Goal: Task Accomplishment & Management: Use online tool/utility

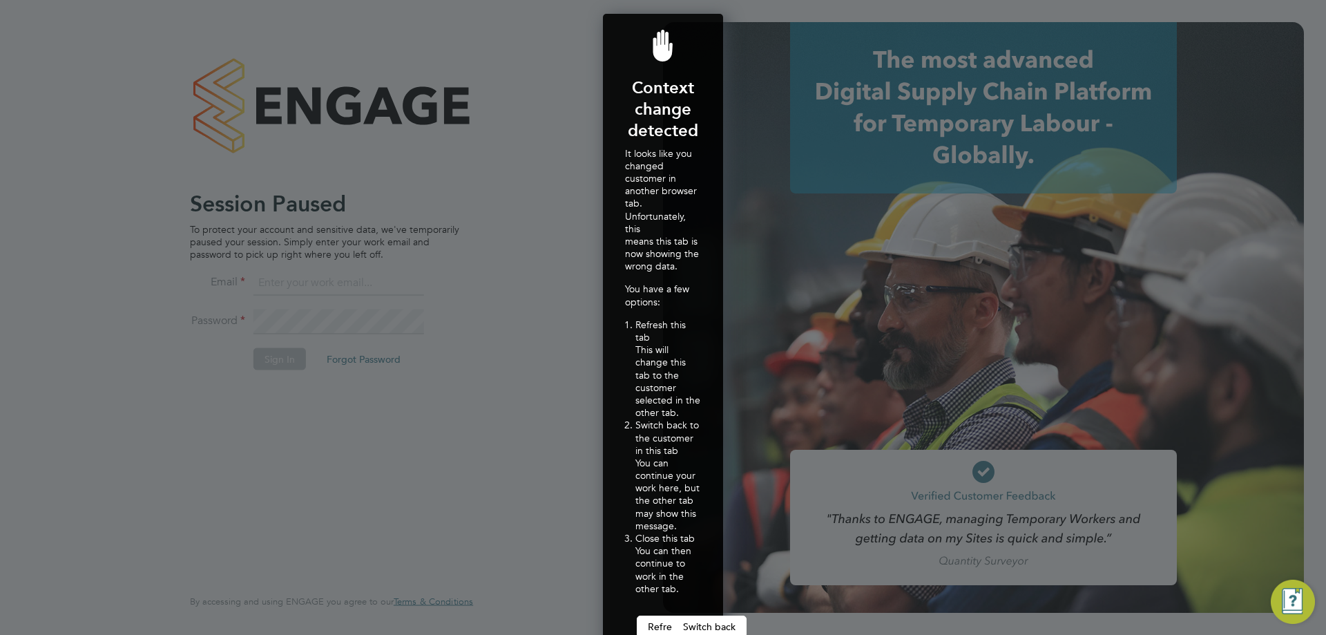
scroll to position [662, 121]
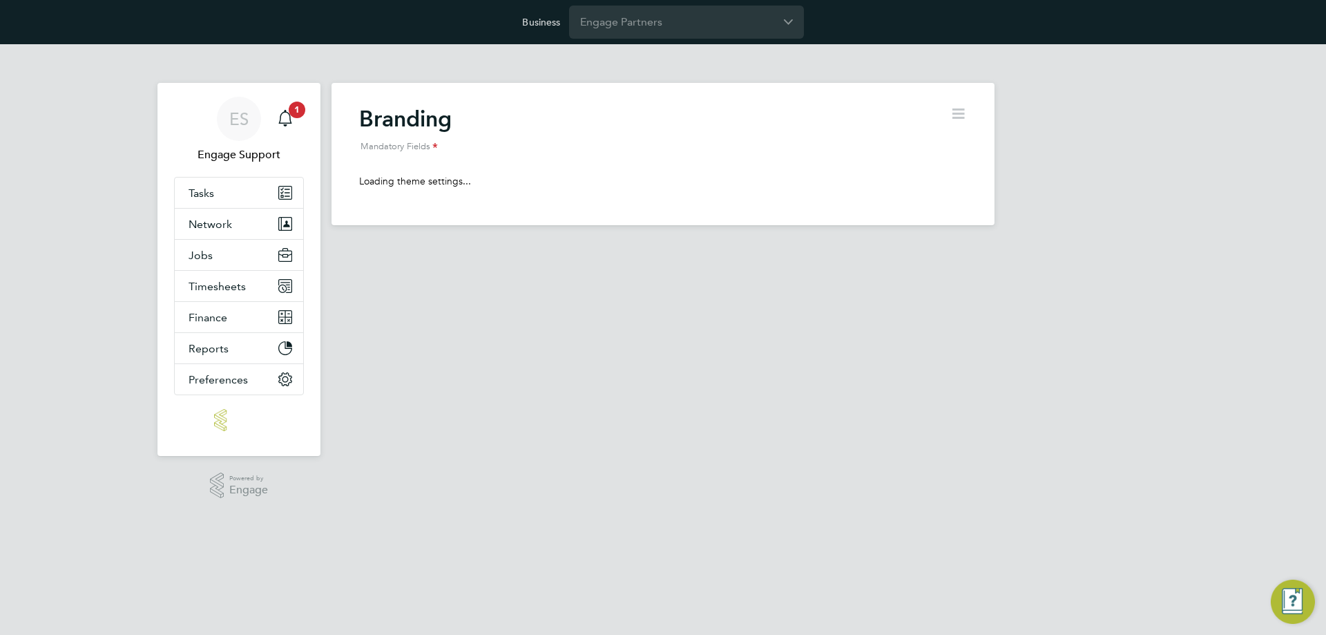
drag, startPoint x: 62, startPoint y: 356, endPoint x: 72, endPoint y: 350, distance: 11.9
click at [62, 247] on html "Business Engage Partners ES Engage Support Notifications 1 Applications: Tasks …" at bounding box center [663, 123] width 1326 height 247
click at [655, 21] on input "Engage Partners" at bounding box center [686, 22] width 235 height 32
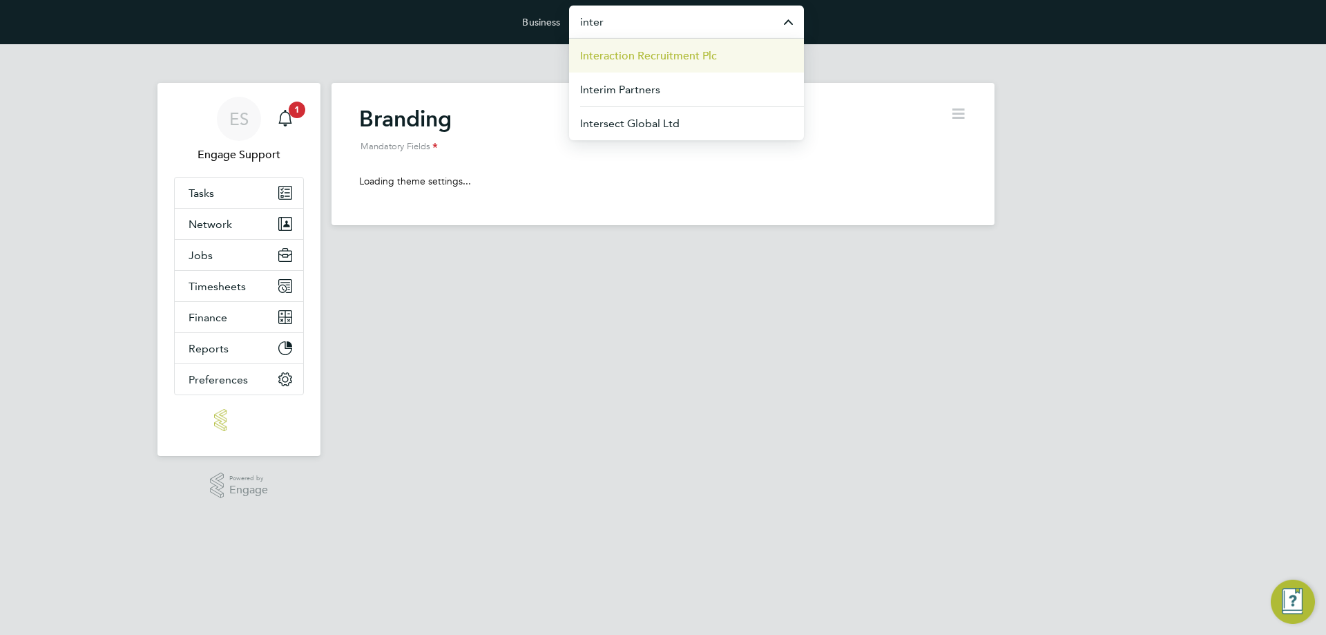
click at [655, 50] on span "Interaction Recruitment Plc" at bounding box center [648, 56] width 137 height 17
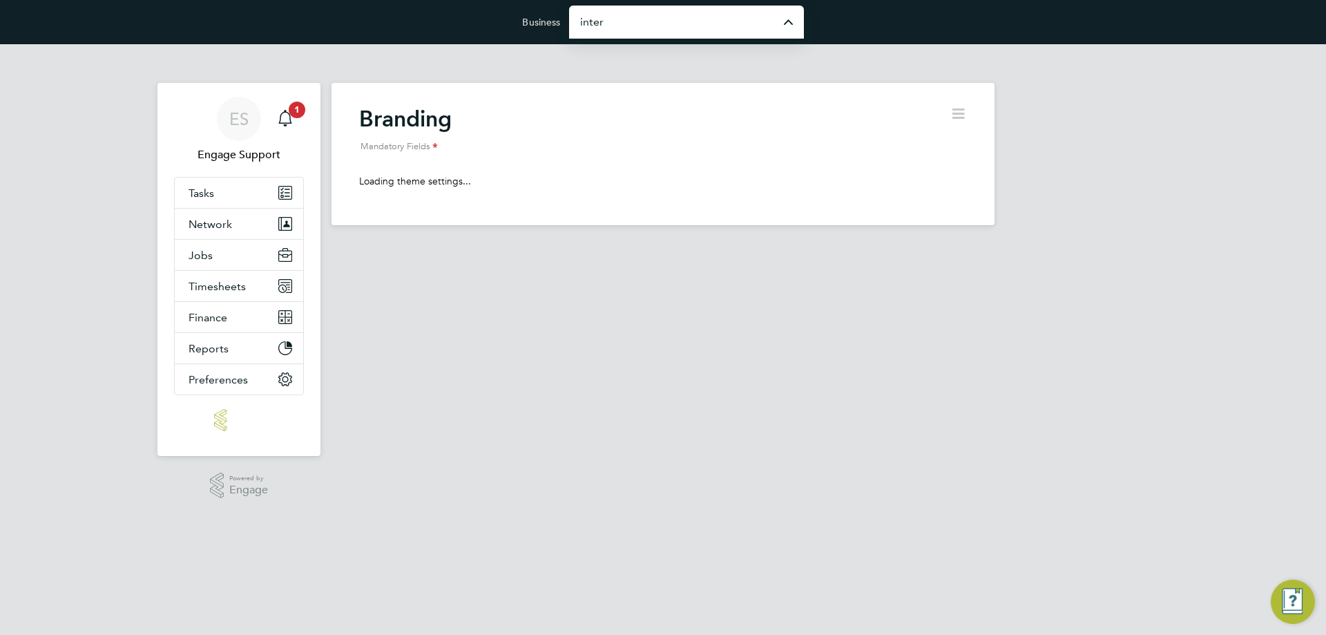
type input "Interaction Recruitment Plc"
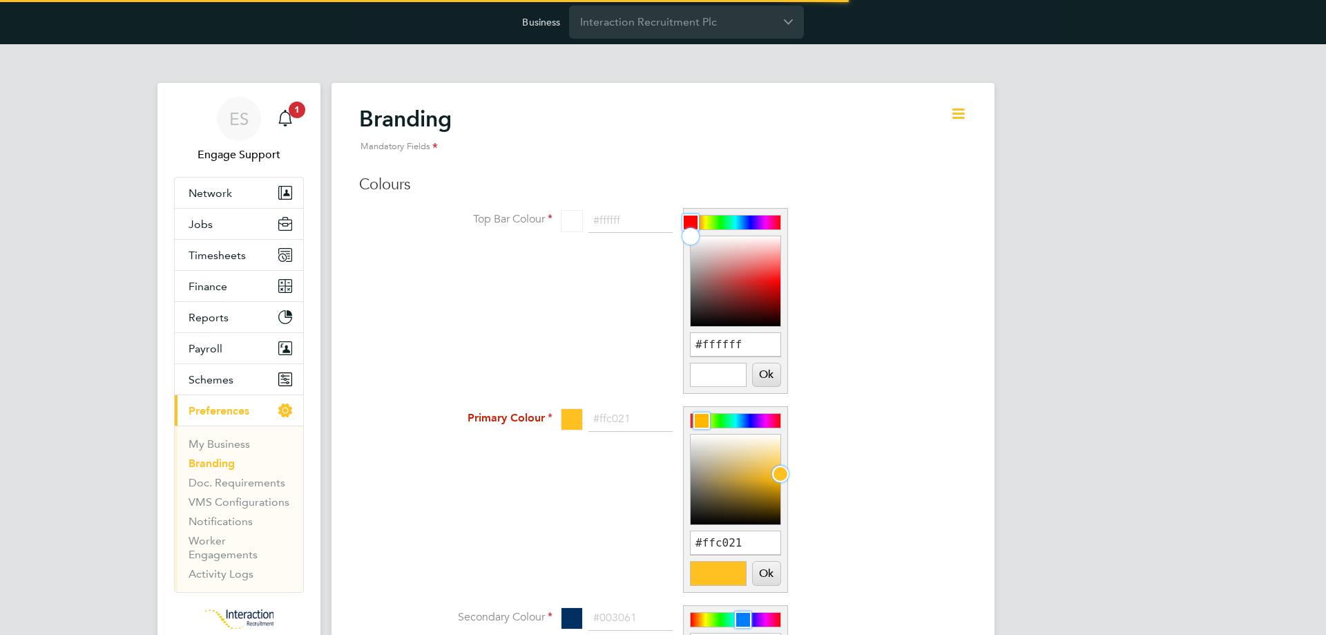
scroll to position [19, 171]
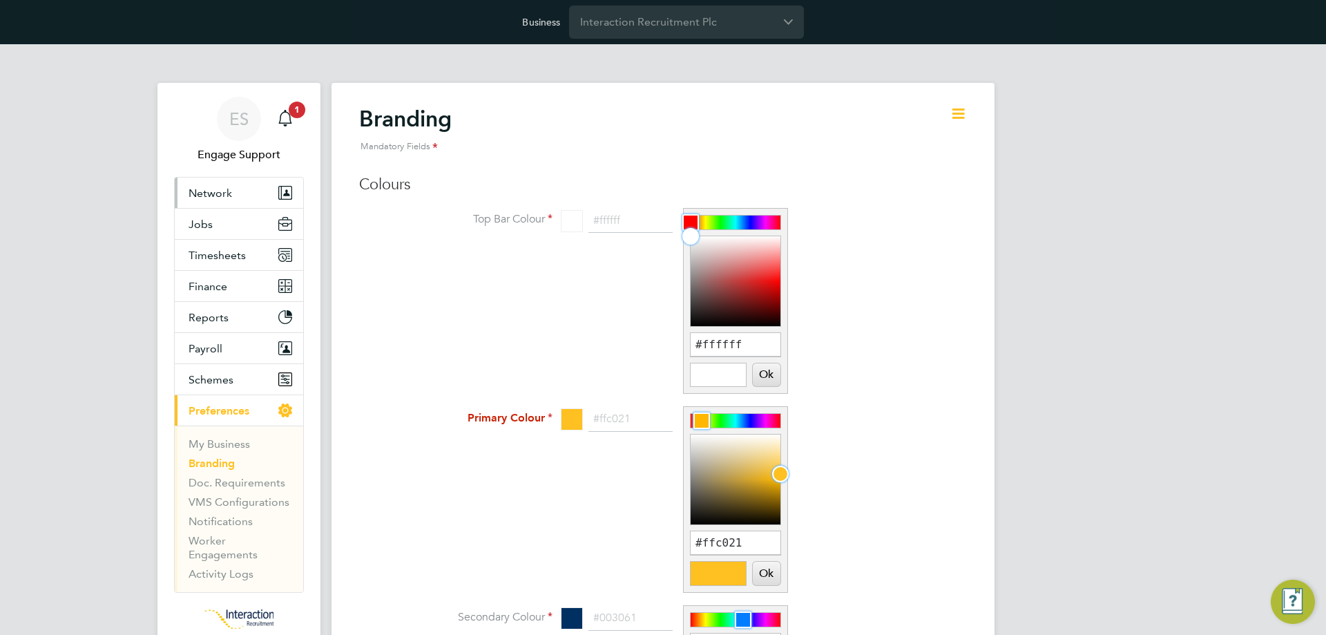
click at [233, 187] on button "Network" at bounding box center [239, 193] width 128 height 30
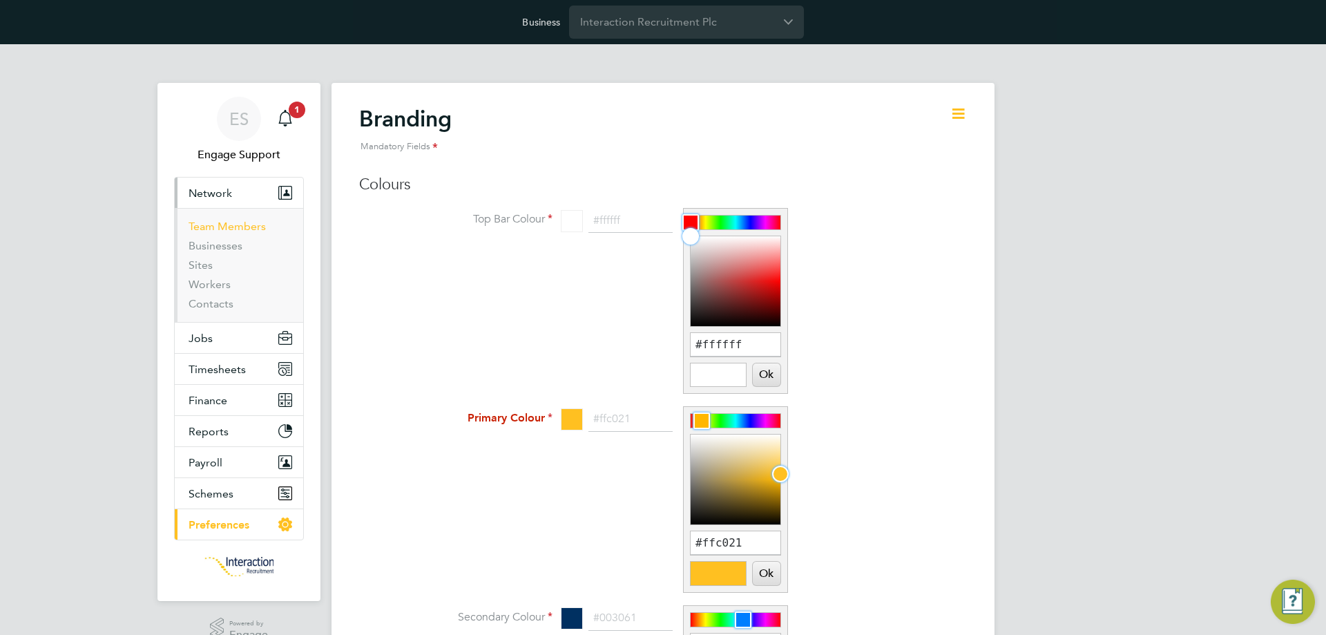
click at [233, 227] on link "Team Members" at bounding box center [227, 226] width 77 height 13
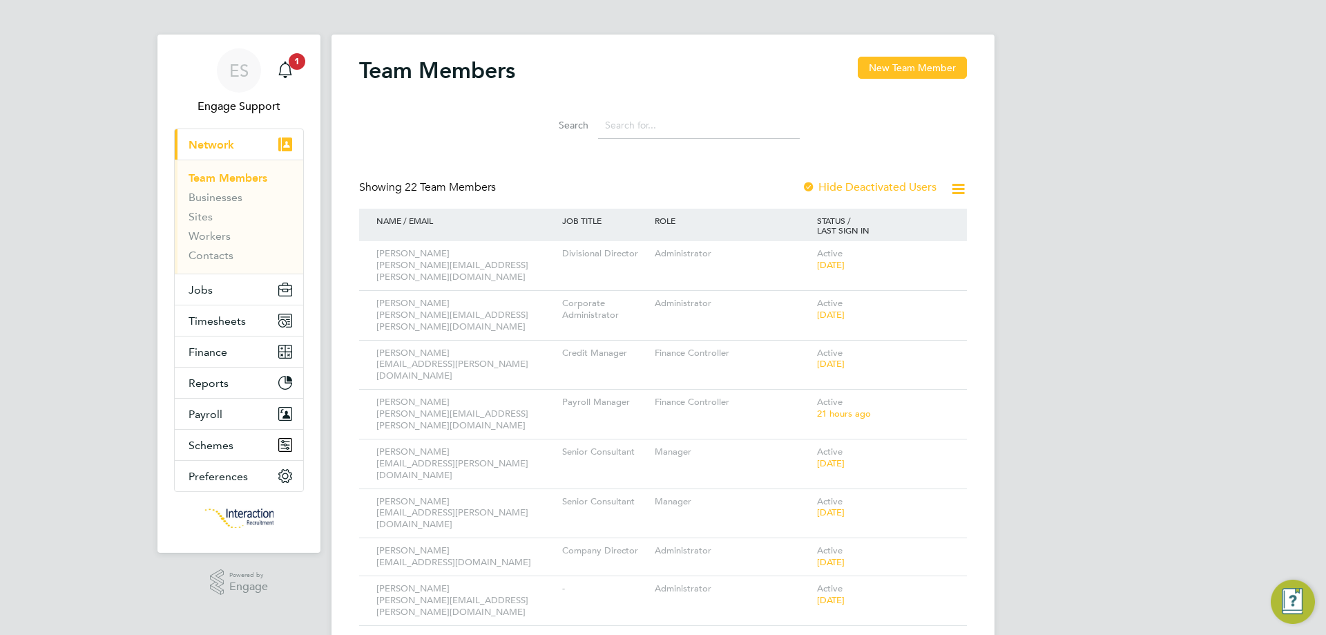
scroll to position [69, 0]
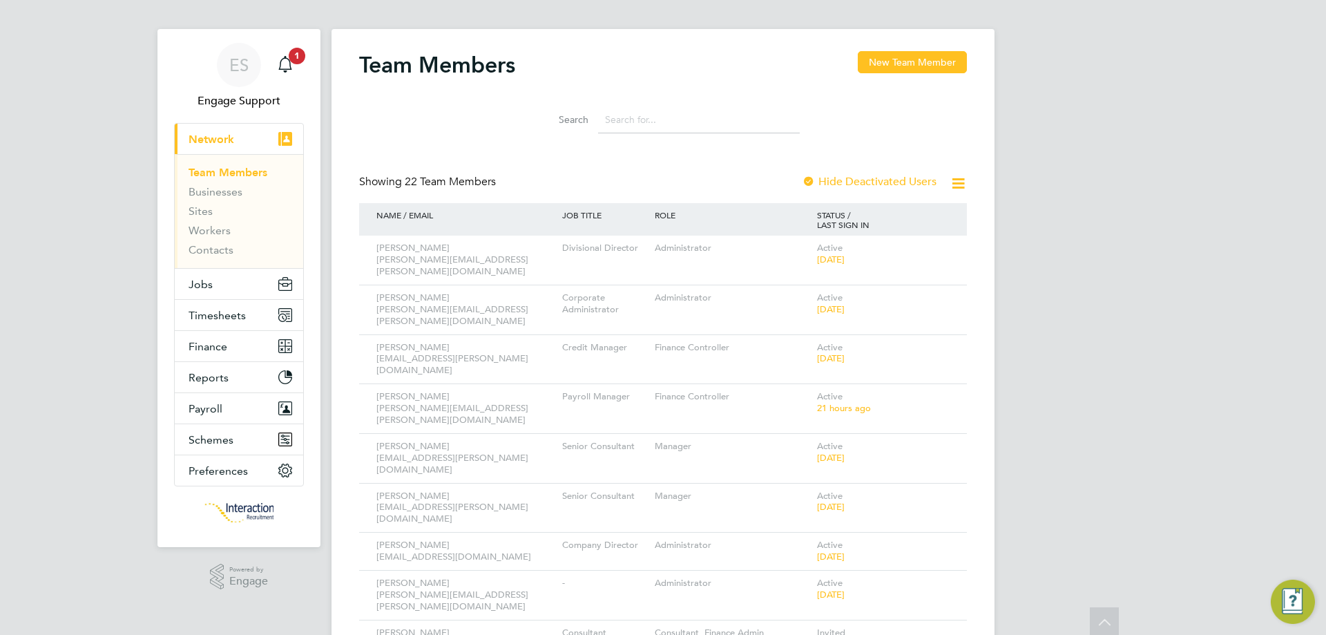
scroll to position [53, 0]
click at [221, 197] on link "Businesses" at bounding box center [216, 192] width 54 height 13
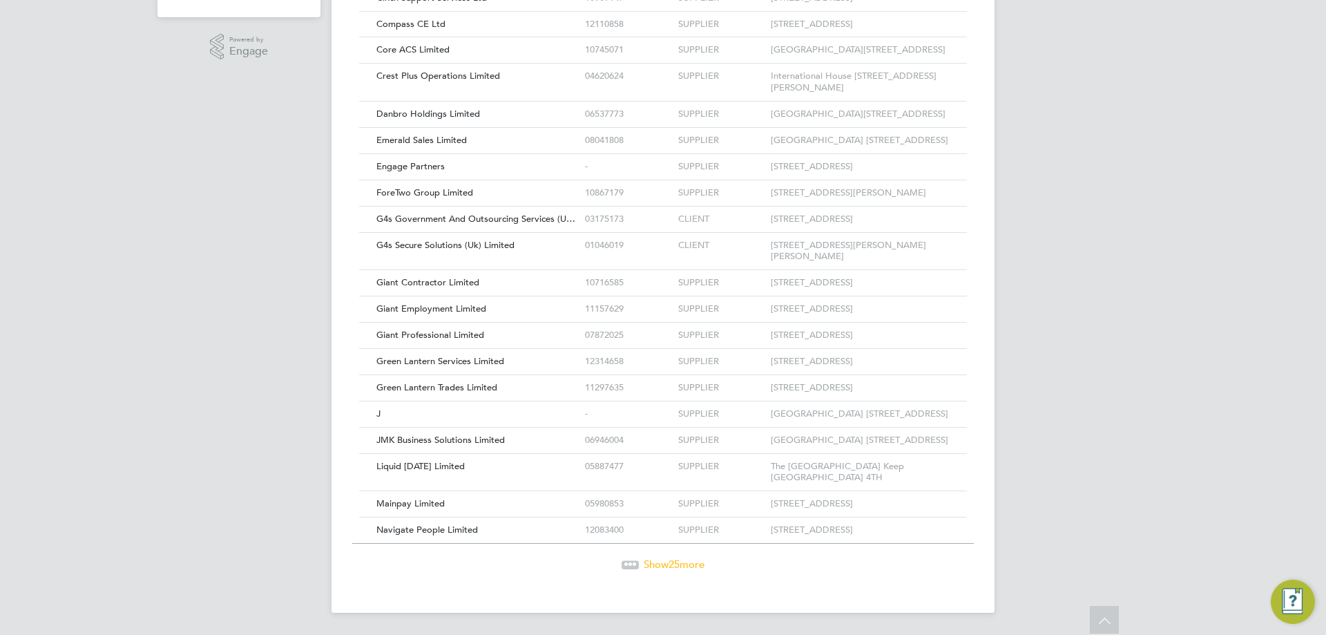
drag, startPoint x: 686, startPoint y: 564, endPoint x: 718, endPoint y: 505, distance: 66.8
click at [687, 562] on span "Show 25 more" at bounding box center [674, 563] width 61 height 13
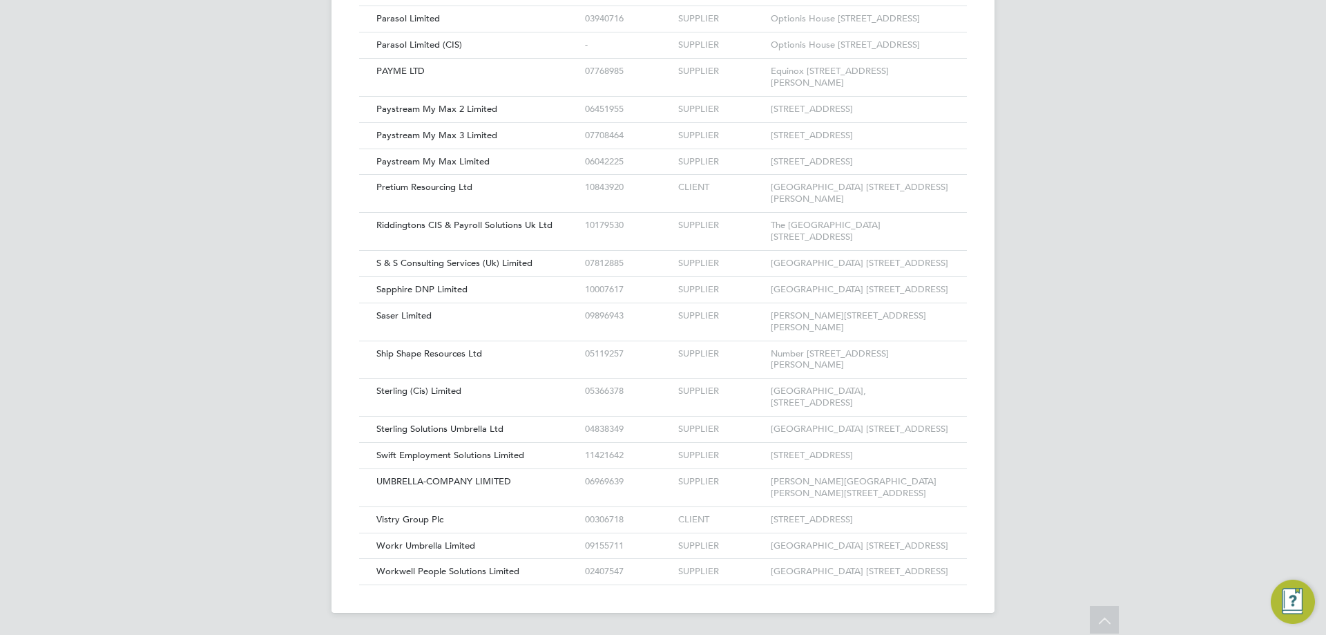
drag, startPoint x: 169, startPoint y: 352, endPoint x: 276, endPoint y: 361, distance: 106.8
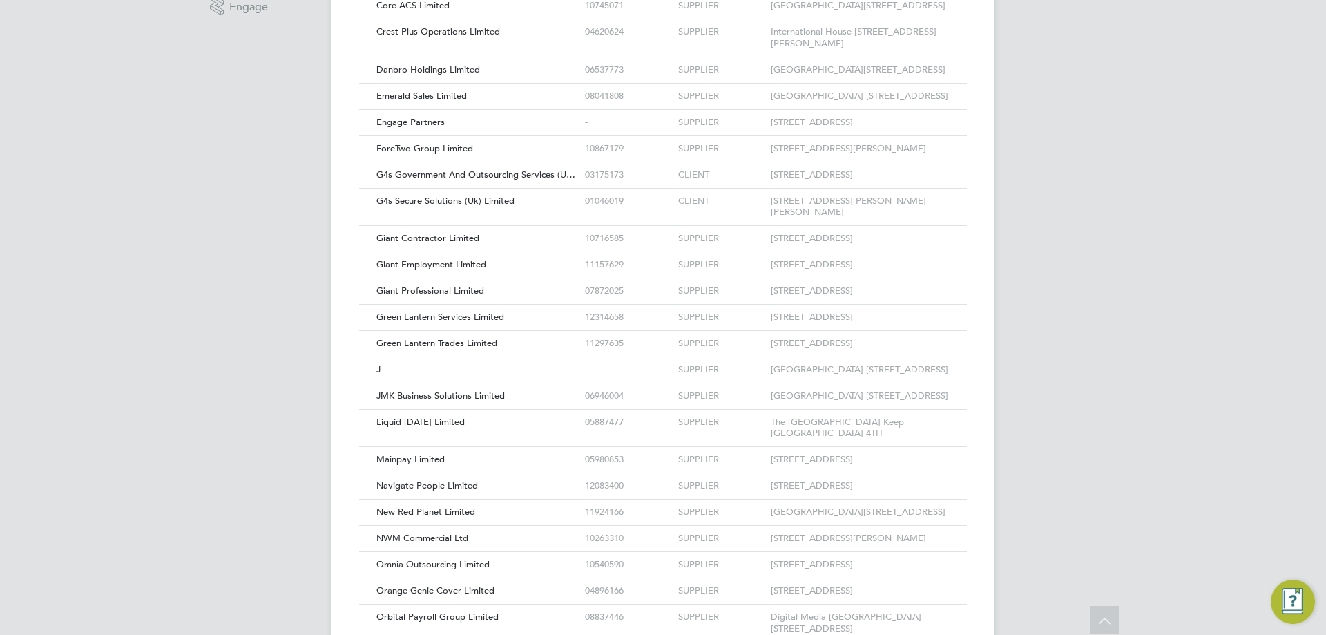
click at [291, 419] on div "ES Engage Support Notifications 1 Applications: Current page: Network Team Memb…" at bounding box center [663, 368] width 1326 height 1904
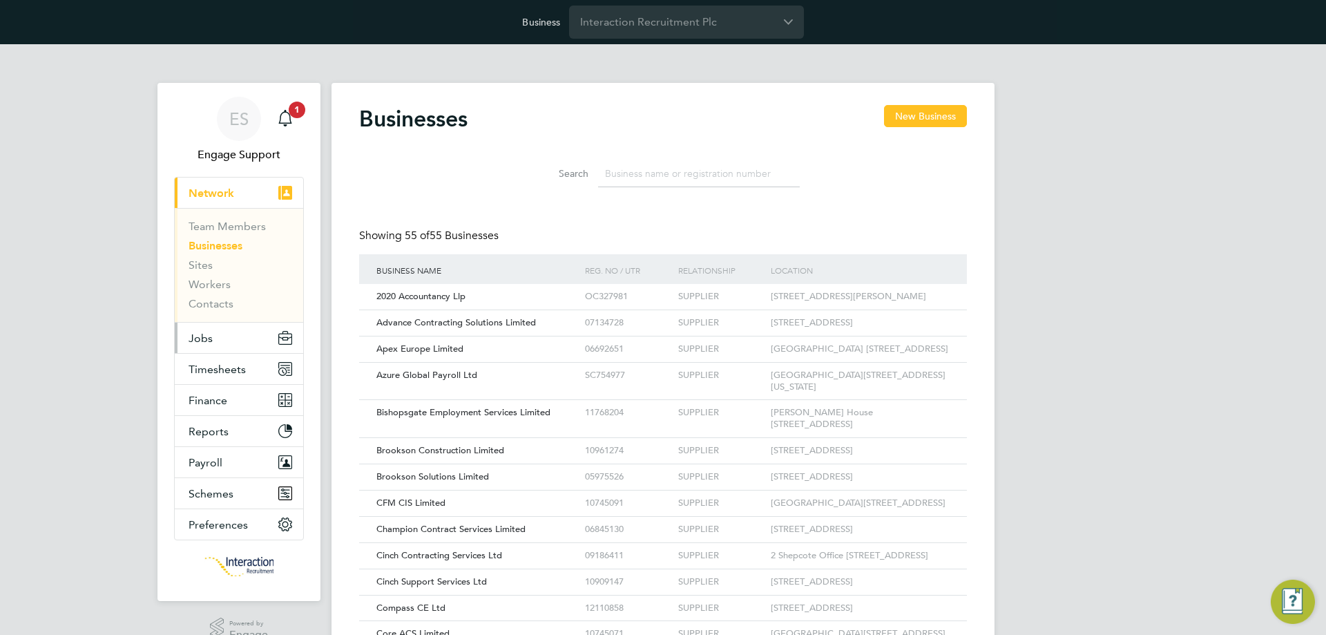
click at [206, 332] on span "Jobs" at bounding box center [201, 338] width 24 height 13
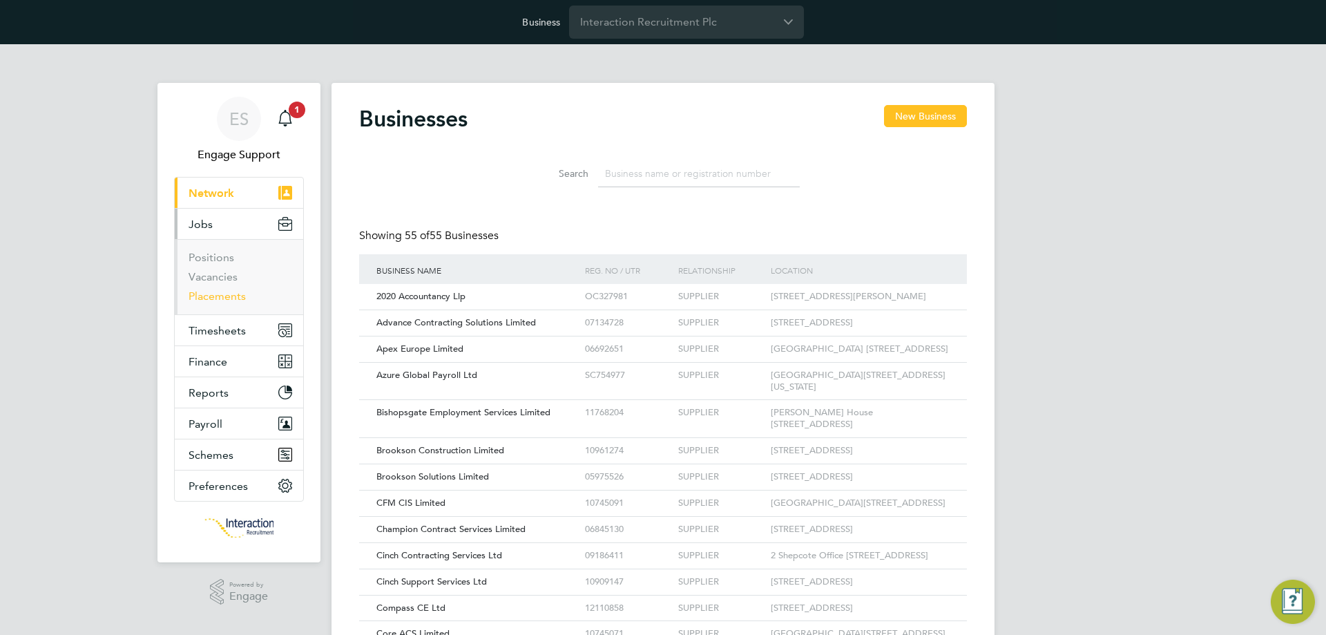
click at [214, 298] on link "Placements" at bounding box center [217, 295] width 57 height 13
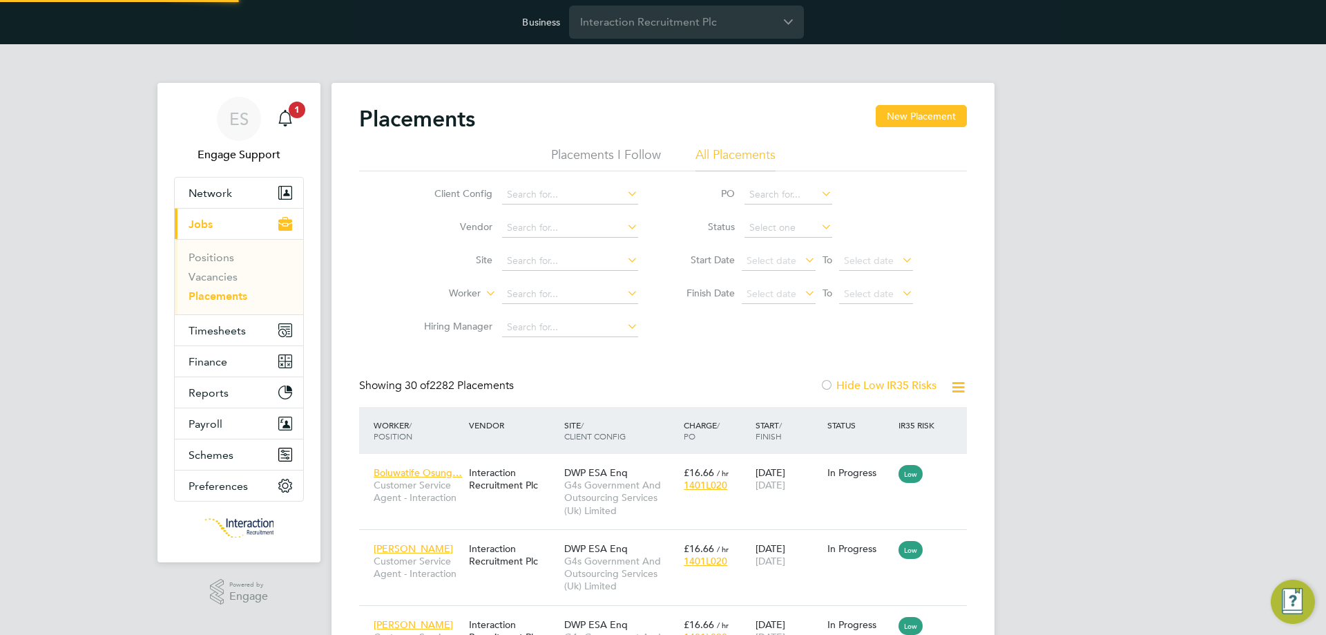
click at [819, 231] on icon at bounding box center [819, 226] width 0 height 19
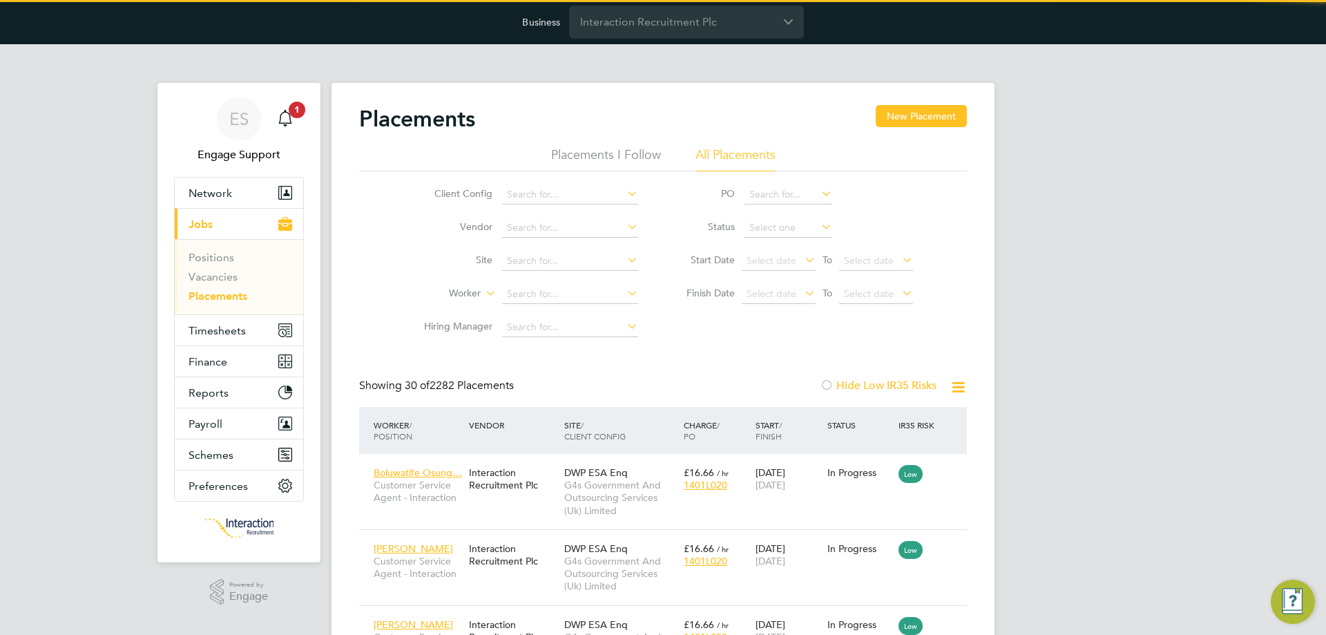
scroll to position [65, 120]
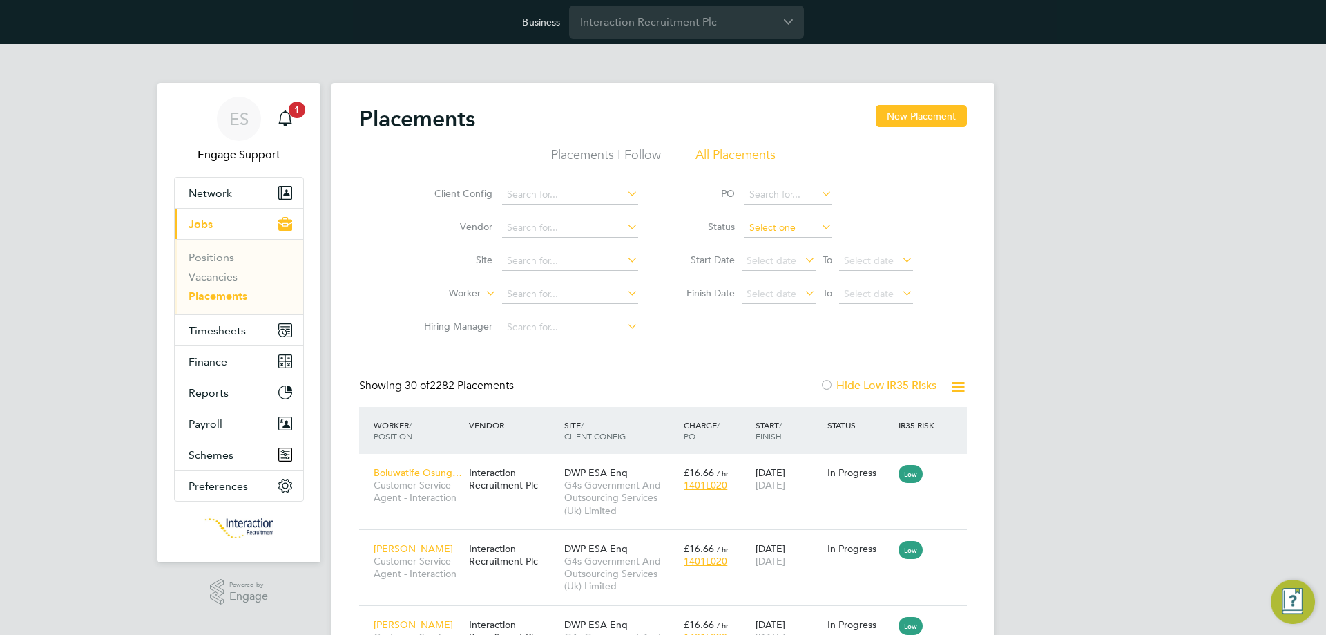
click at [799, 220] on input at bounding box center [789, 227] width 88 height 19
click at [789, 298] on li "In Progress" at bounding box center [788, 300] width 89 height 18
type input "In Progress"
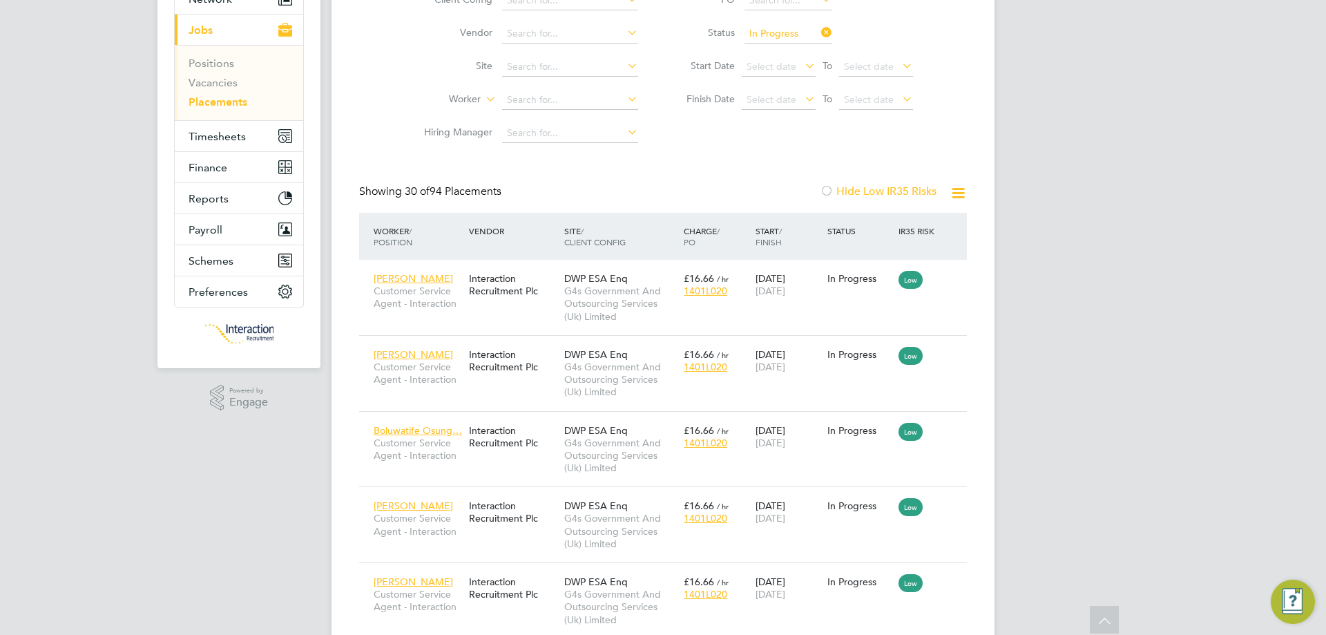
click at [961, 198] on icon at bounding box center [958, 192] width 17 height 17
click at [939, 227] on li "Download Placements Report" at bounding box center [890, 225] width 147 height 19
drag, startPoint x: 252, startPoint y: 487, endPoint x: 262, endPoint y: 483, distance: 10.5
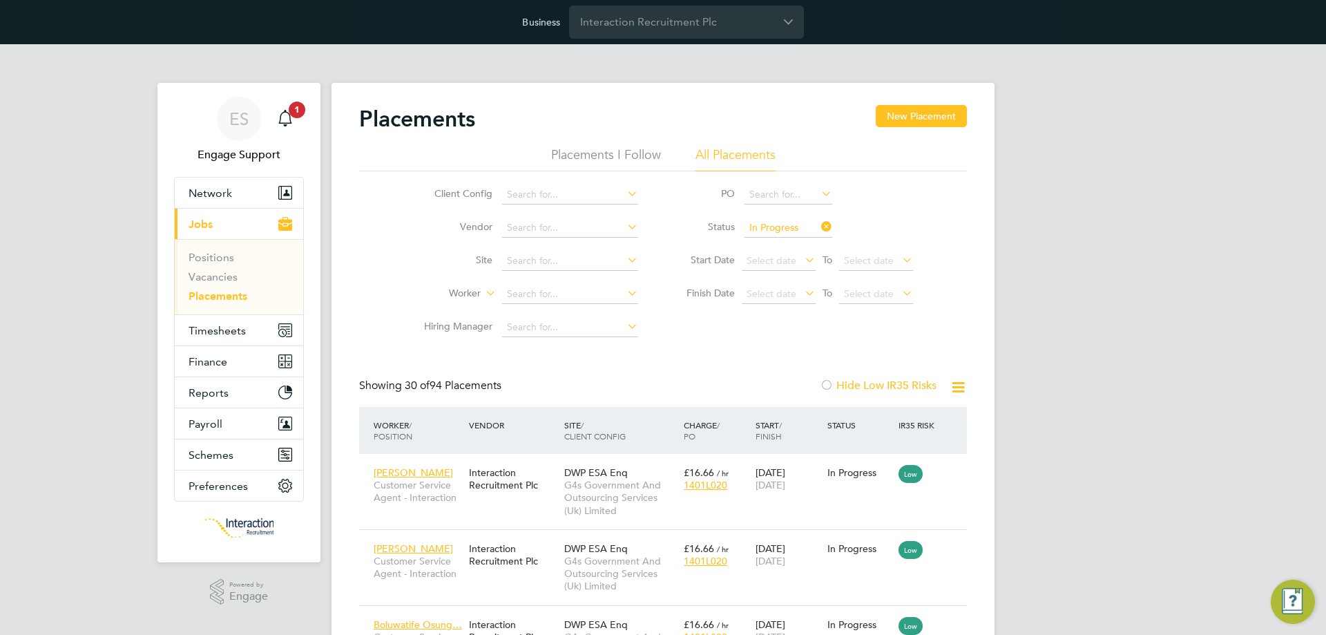
click at [819, 230] on icon at bounding box center [819, 226] width 0 height 19
click at [542, 195] on input at bounding box center [570, 194] width 136 height 19
click at [564, 284] on li "Country side Properties UK Ltd" at bounding box center [657, 288] width 313 height 19
type input "Countryside Properties UK Ltd"
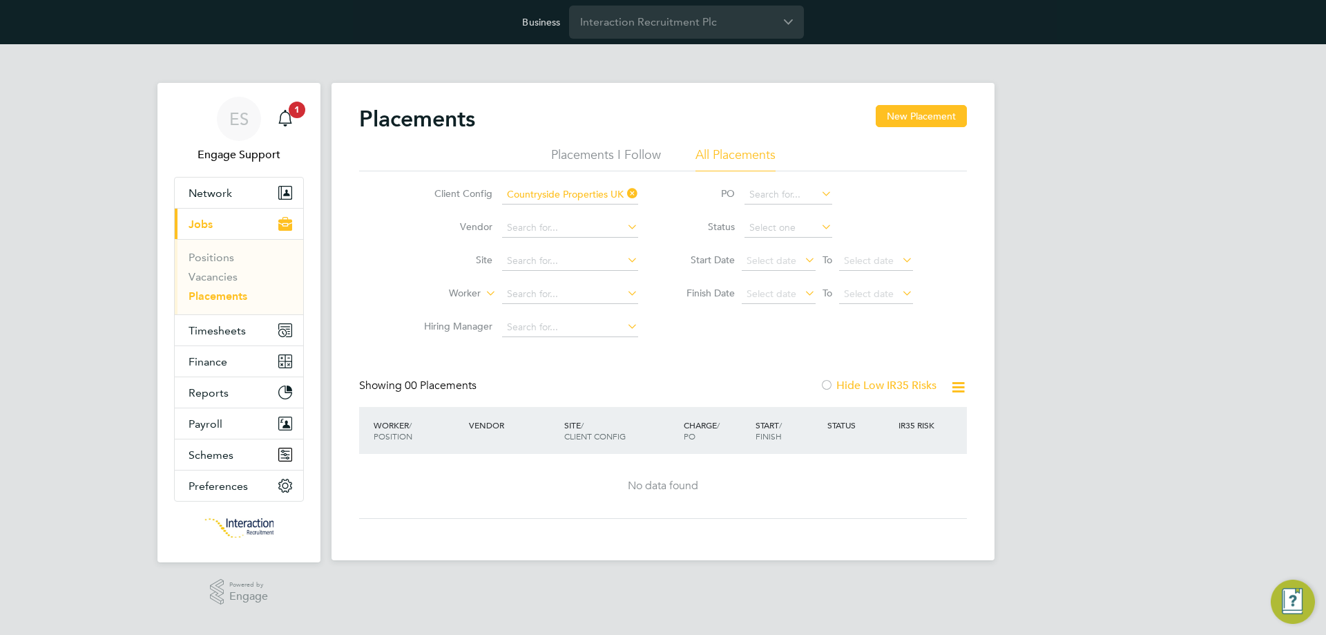
click at [624, 191] on icon at bounding box center [624, 193] width 0 height 19
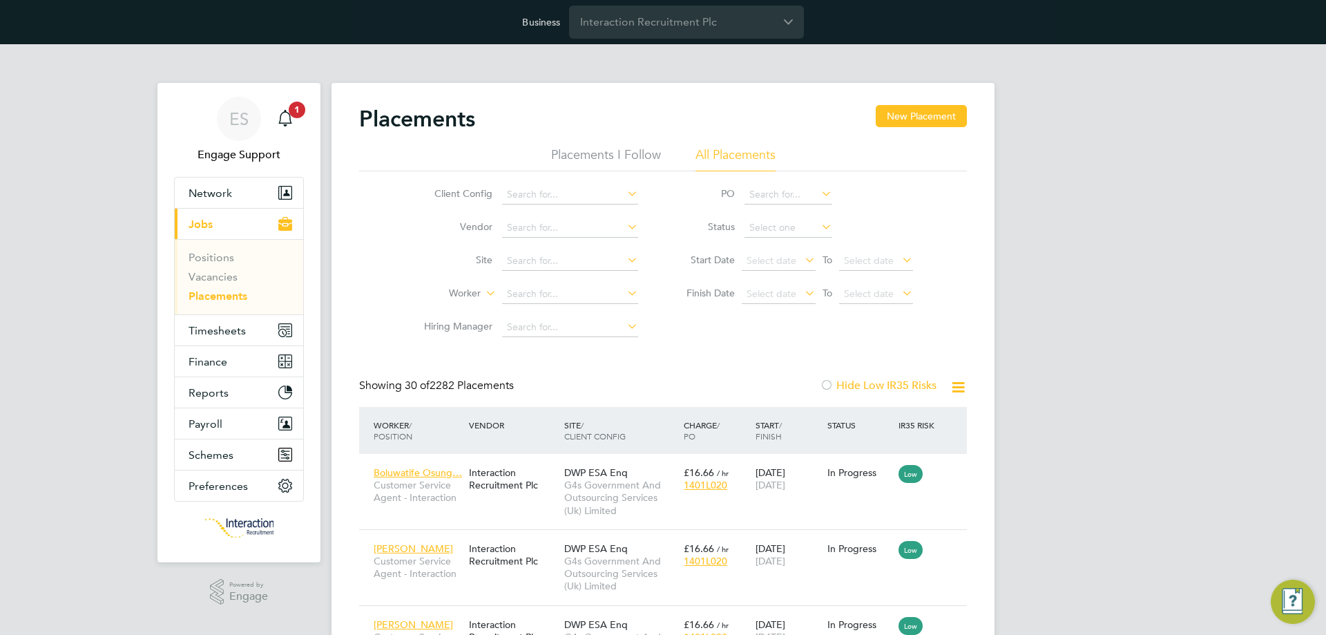
click at [541, 389] on div "Showing 30 of 2282 Placements Hide Low IR35 Risks" at bounding box center [663, 393] width 608 height 28
click at [819, 227] on icon at bounding box center [819, 226] width 0 height 19
click at [803, 222] on input at bounding box center [789, 227] width 88 height 19
click at [798, 296] on li "In Progress" at bounding box center [788, 300] width 89 height 18
type input "In Progress"
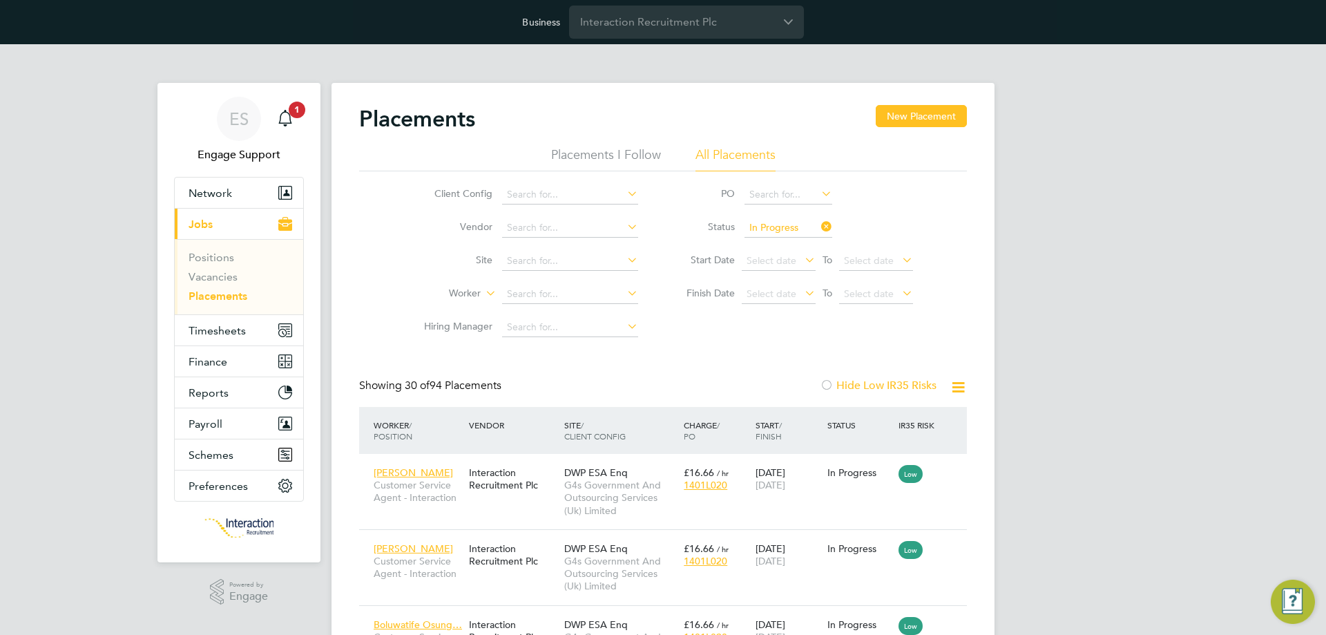
click at [819, 233] on icon at bounding box center [819, 226] width 0 height 19
click at [960, 385] on icon at bounding box center [958, 387] width 17 height 17
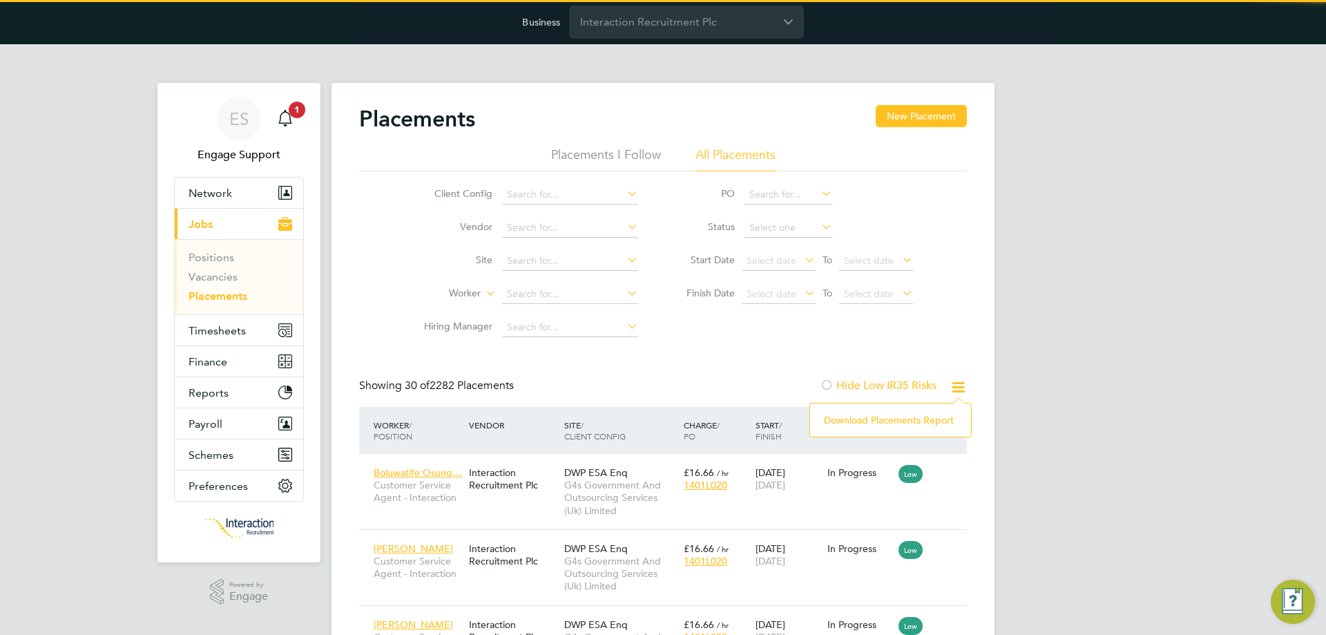
scroll to position [65, 120]
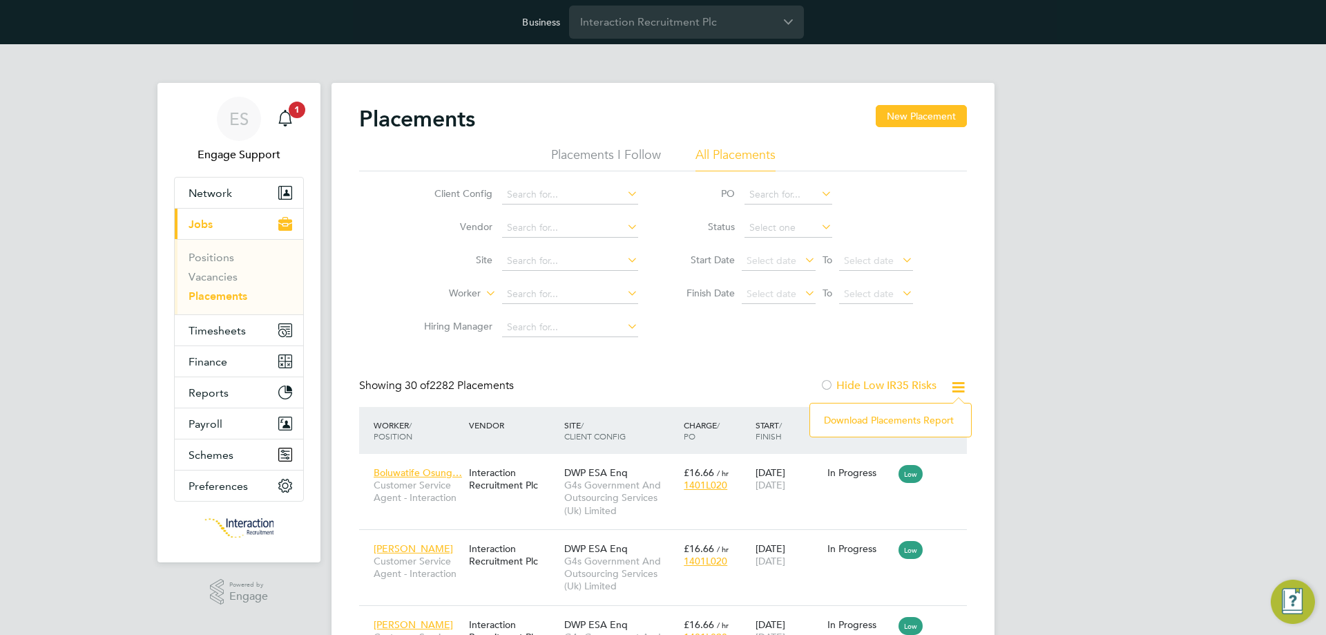
click at [921, 421] on li "Download Placements Report" at bounding box center [890, 419] width 147 height 19
click at [229, 200] on button "Network" at bounding box center [239, 193] width 128 height 30
